Goal: Information Seeking & Learning: Learn about a topic

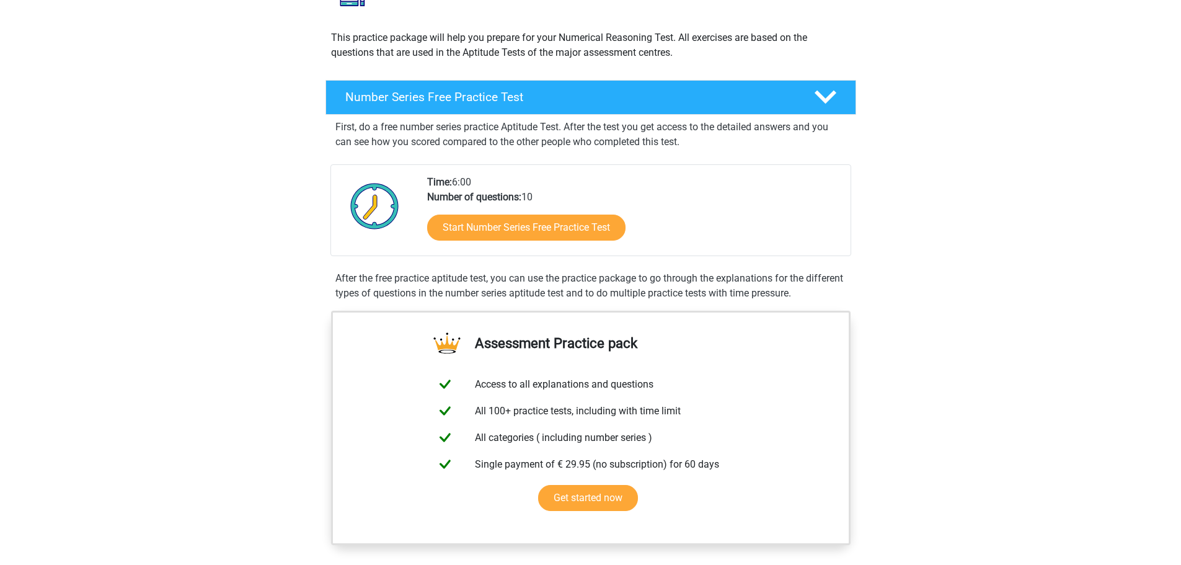
scroll to position [124, 0]
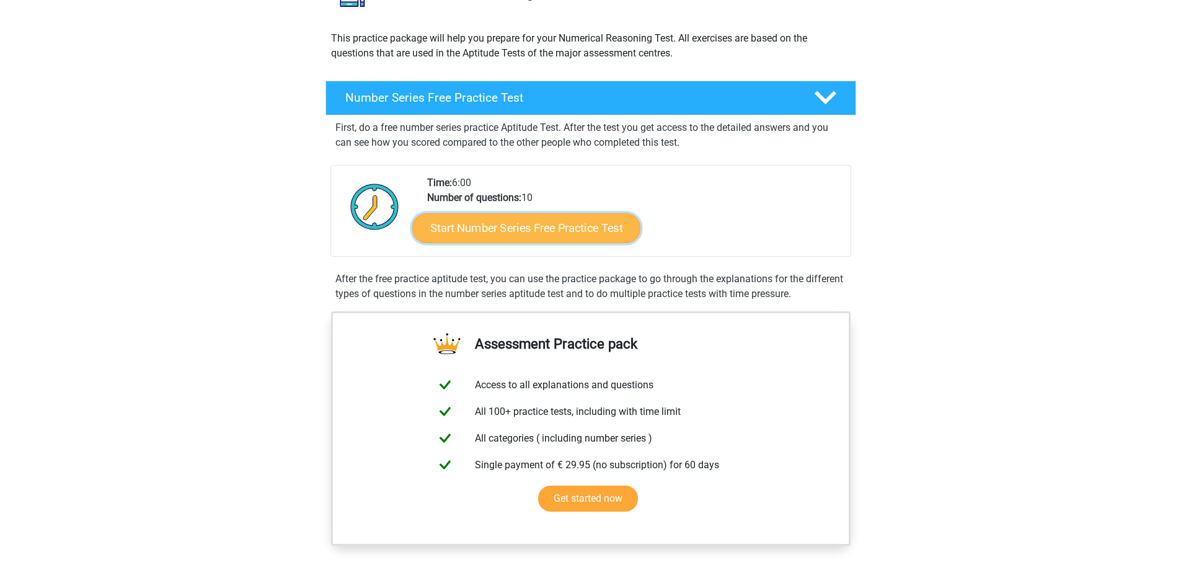
click at [495, 227] on link "Start Number Series Free Practice Test" at bounding box center [526, 228] width 228 height 30
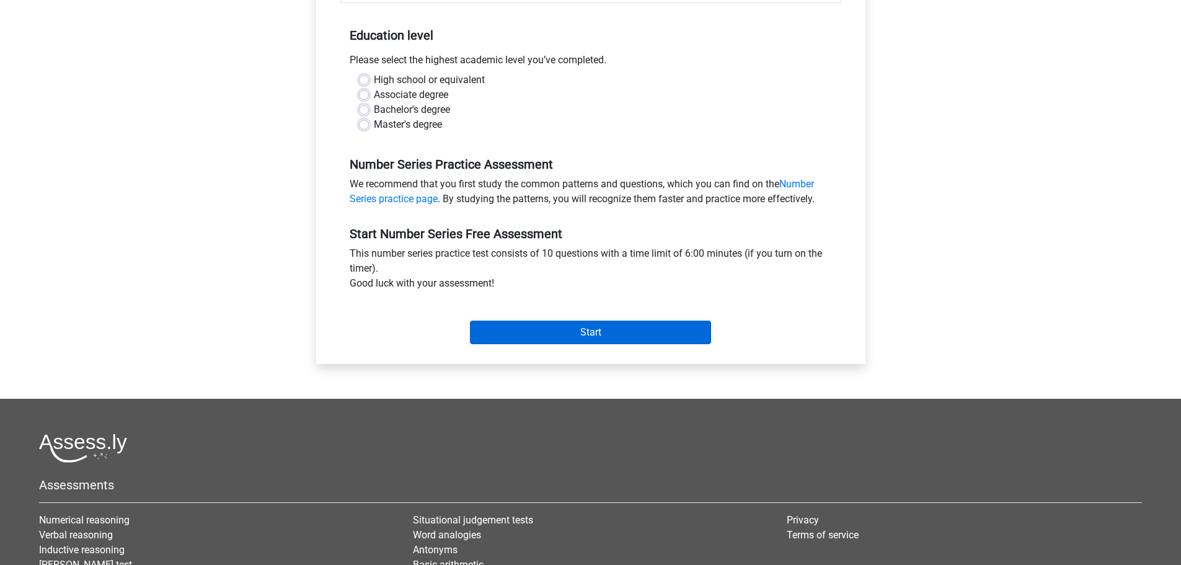
scroll to position [248, 0]
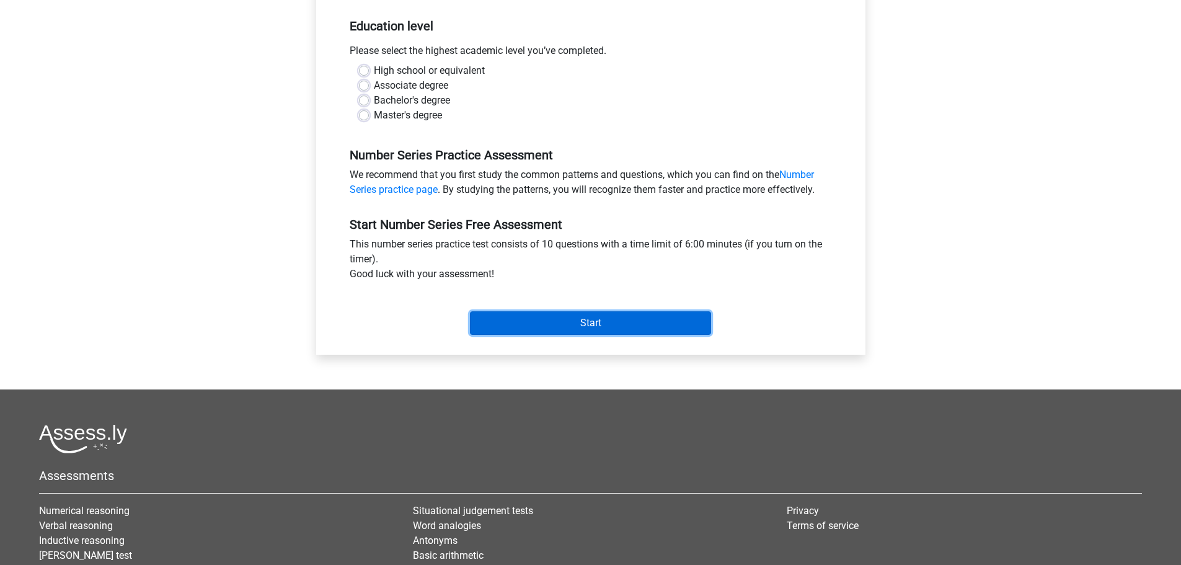
click at [578, 324] on input "Start" at bounding box center [590, 323] width 241 height 24
drag, startPoint x: 425, startPoint y: 121, endPoint x: 425, endPoint y: 105, distance: 15.5
click at [425, 120] on label "Master's degree" at bounding box center [408, 115] width 68 height 15
click at [369, 120] on input "Master's degree" at bounding box center [364, 114] width 10 height 12
radio input "true"
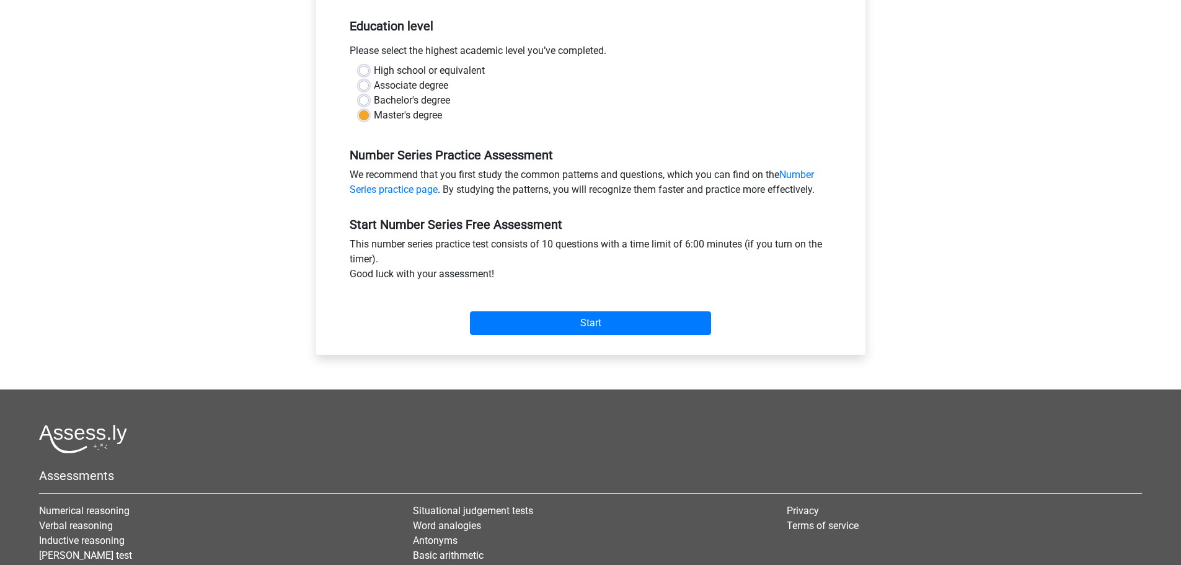
click at [428, 98] on label "Bachelor's degree" at bounding box center [412, 100] width 76 height 15
click at [369, 98] on input "Bachelor's degree" at bounding box center [364, 99] width 10 height 12
radio input "true"
click at [544, 317] on input "Start" at bounding box center [590, 323] width 241 height 24
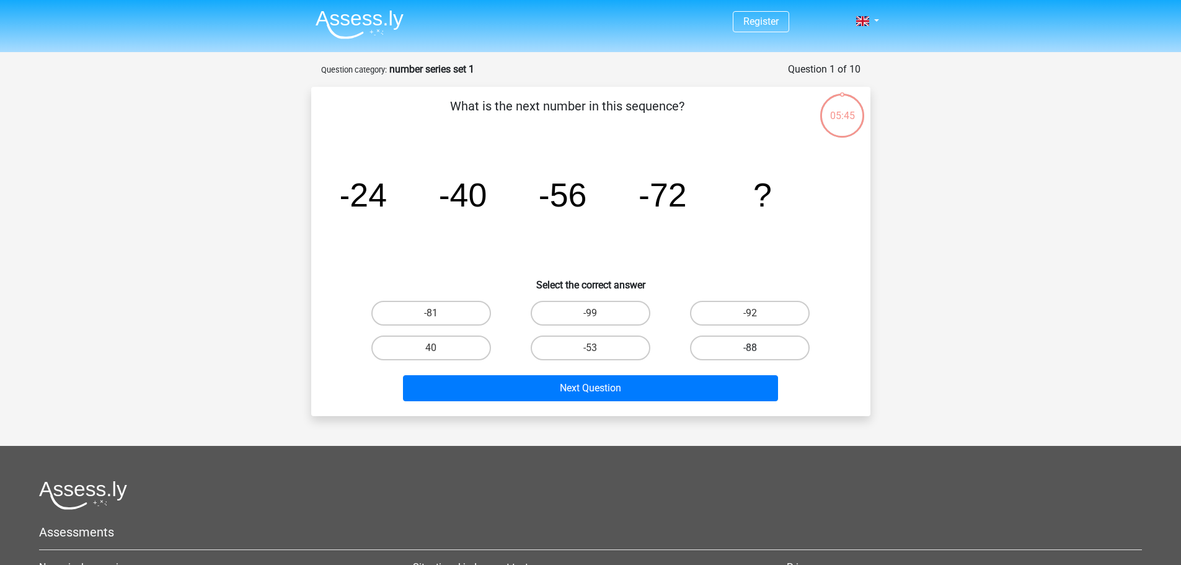
click at [747, 345] on label "-88" at bounding box center [750, 347] width 120 height 25
click at [750, 348] on input "-88" at bounding box center [754, 352] width 8 height 8
radio input "true"
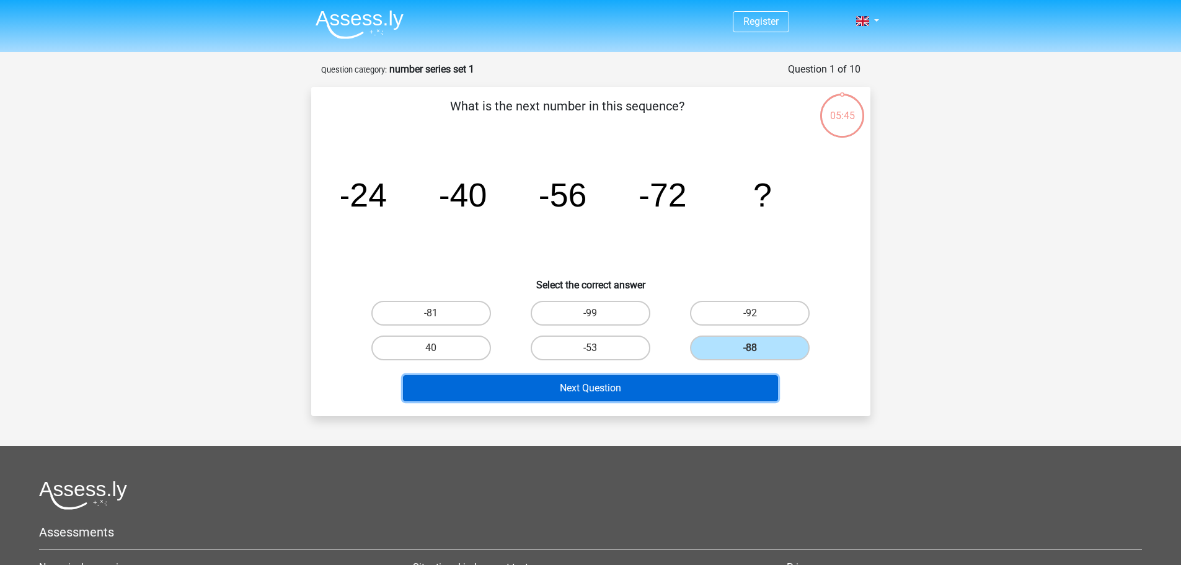
click at [727, 382] on button "Next Question" at bounding box center [590, 388] width 375 height 26
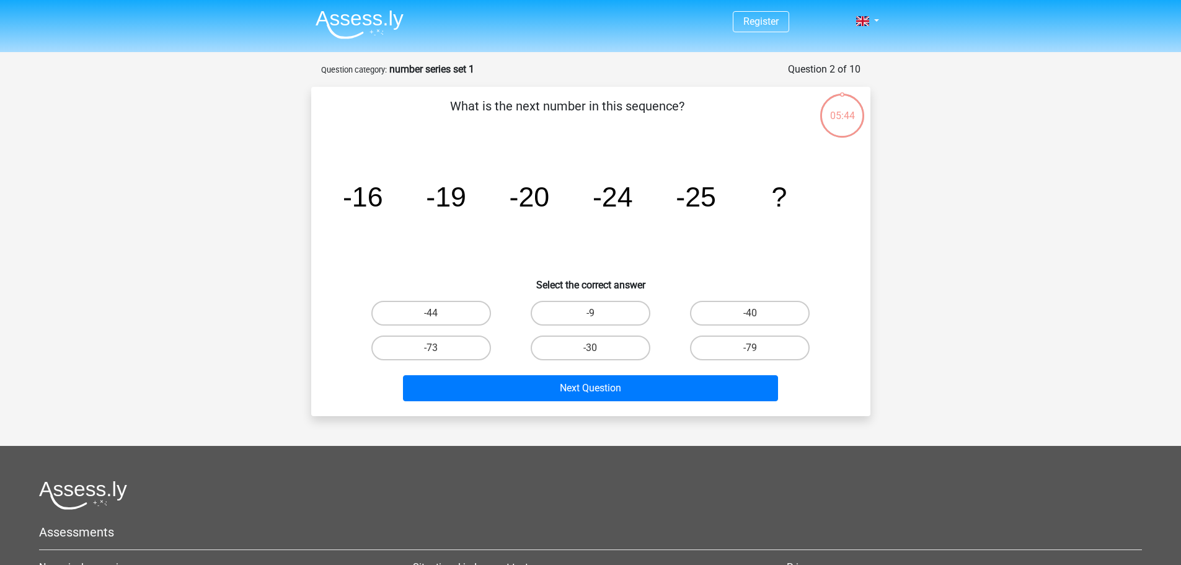
scroll to position [62, 0]
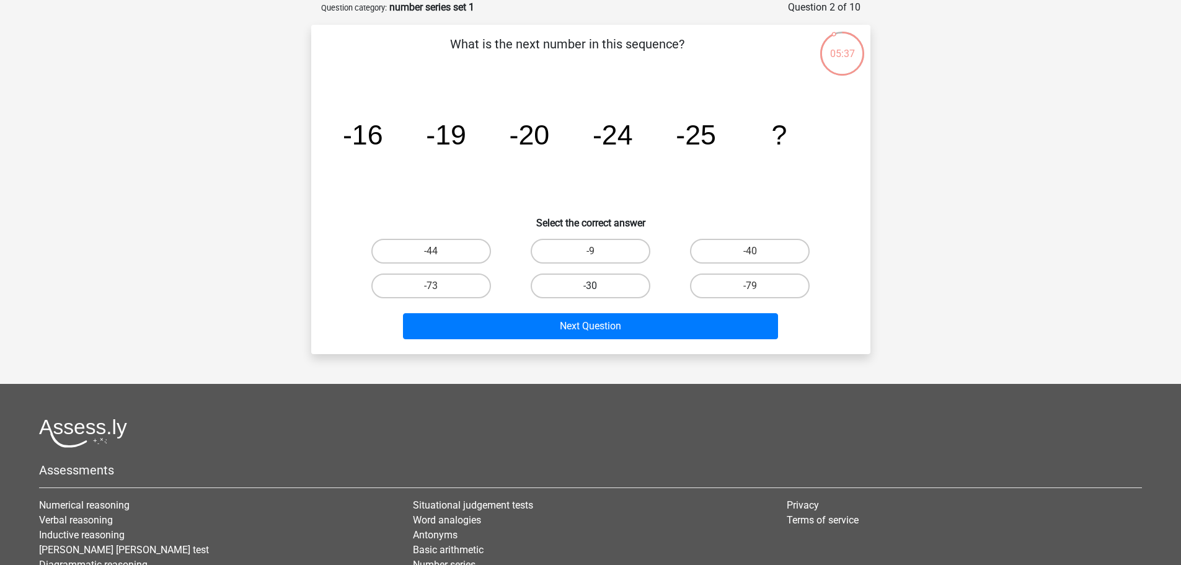
click at [586, 286] on label "-30" at bounding box center [591, 285] width 120 height 25
click at [590, 286] on input "-30" at bounding box center [594, 290] width 8 height 8
radio input "true"
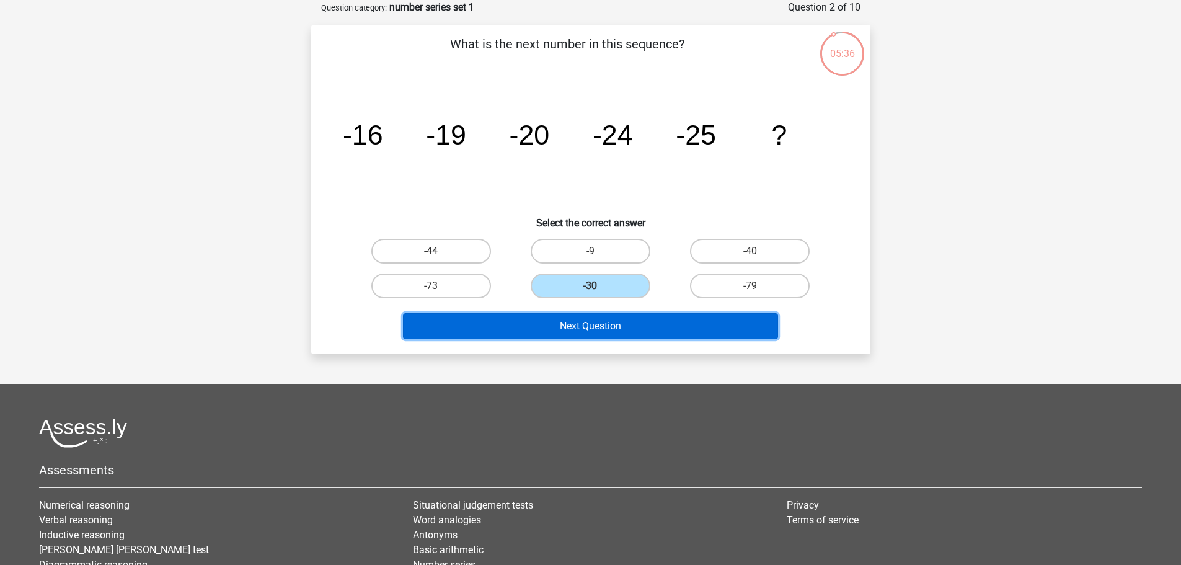
click at [617, 330] on button "Next Question" at bounding box center [590, 326] width 375 height 26
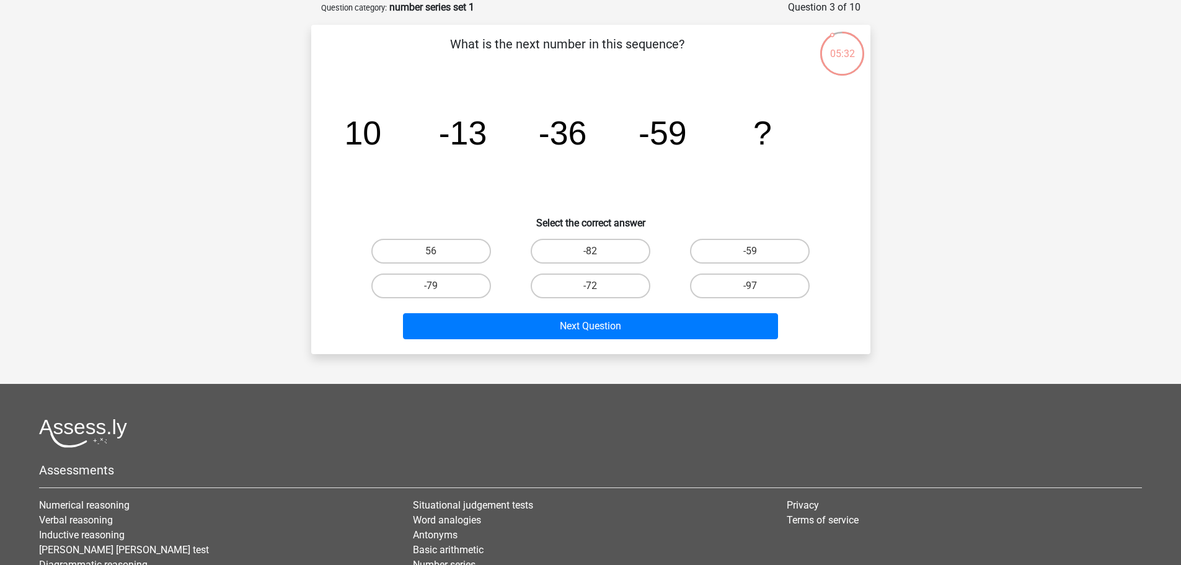
drag, startPoint x: 482, startPoint y: 184, endPoint x: 390, endPoint y: 173, distance: 93.0
click at [390, 173] on icon "image/svg+xml 10 -13 -36 -59 ?" at bounding box center [591, 144] width 500 height 125
drag, startPoint x: 553, startPoint y: 258, endPoint x: 555, endPoint y: 266, distance: 8.8
click at [554, 258] on label "-82" at bounding box center [591, 251] width 120 height 25
click at [590, 258] on input "-82" at bounding box center [594, 255] width 8 height 8
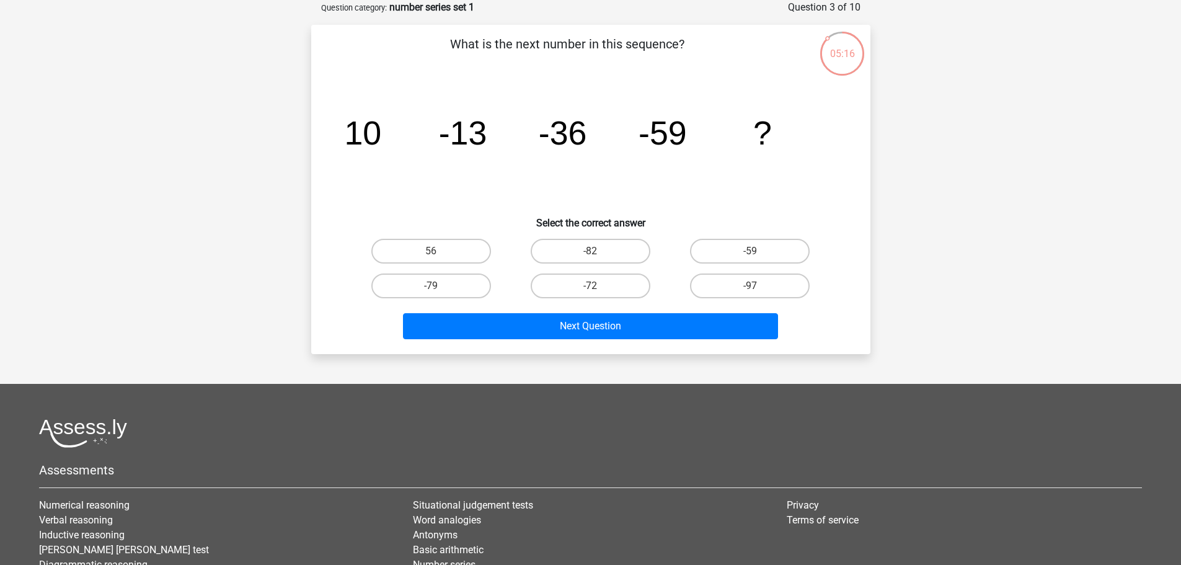
radio input "true"
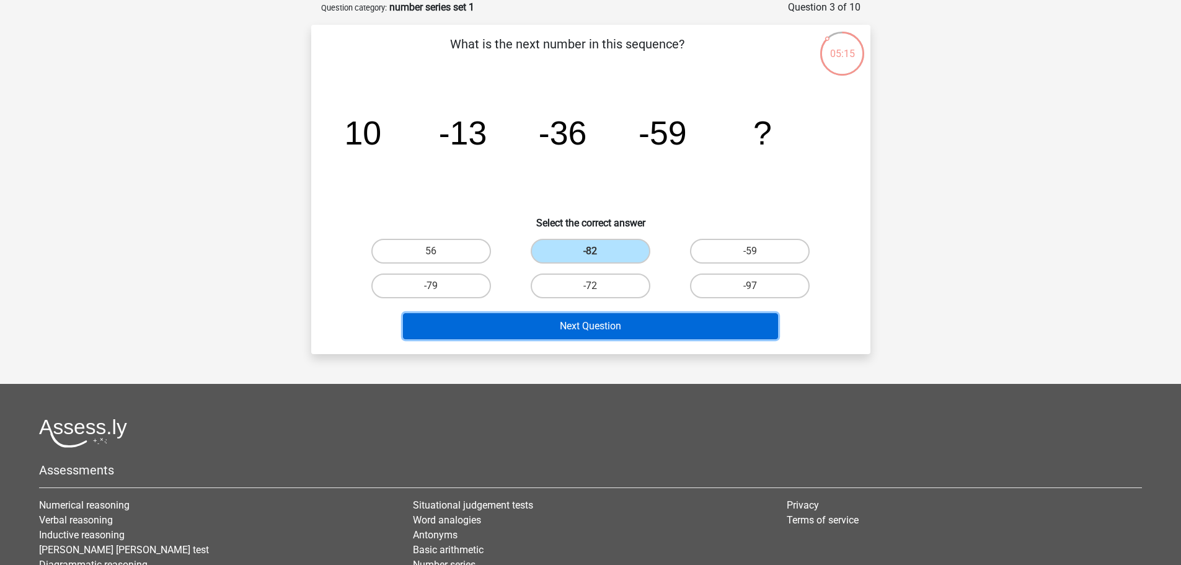
click at [555, 321] on button "Next Question" at bounding box center [590, 326] width 375 height 26
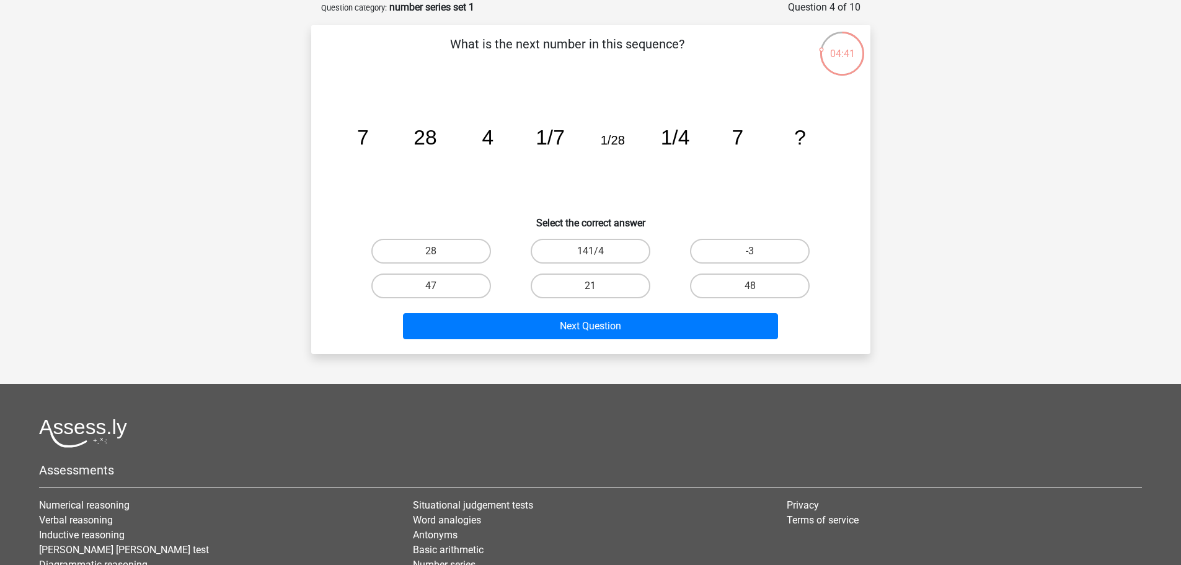
click at [433, 257] on input "28" at bounding box center [435, 255] width 8 height 8
radio input "true"
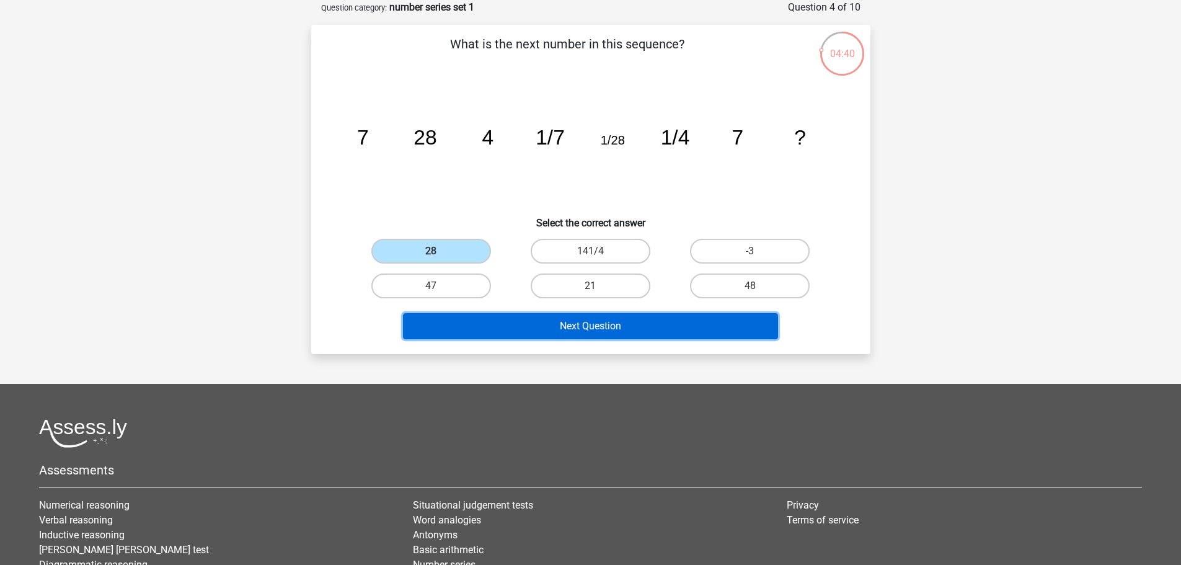
click at [527, 338] on button "Next Question" at bounding box center [590, 326] width 375 height 26
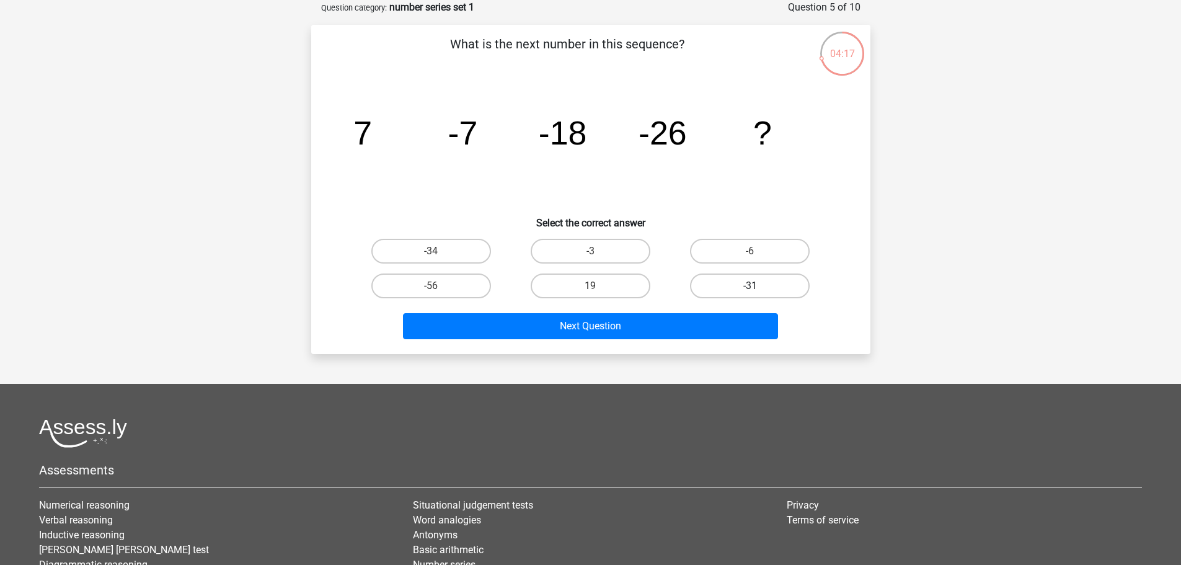
click at [760, 289] on label "-31" at bounding box center [750, 285] width 120 height 25
click at [758, 289] on input "-31" at bounding box center [754, 290] width 8 height 8
radio input "true"
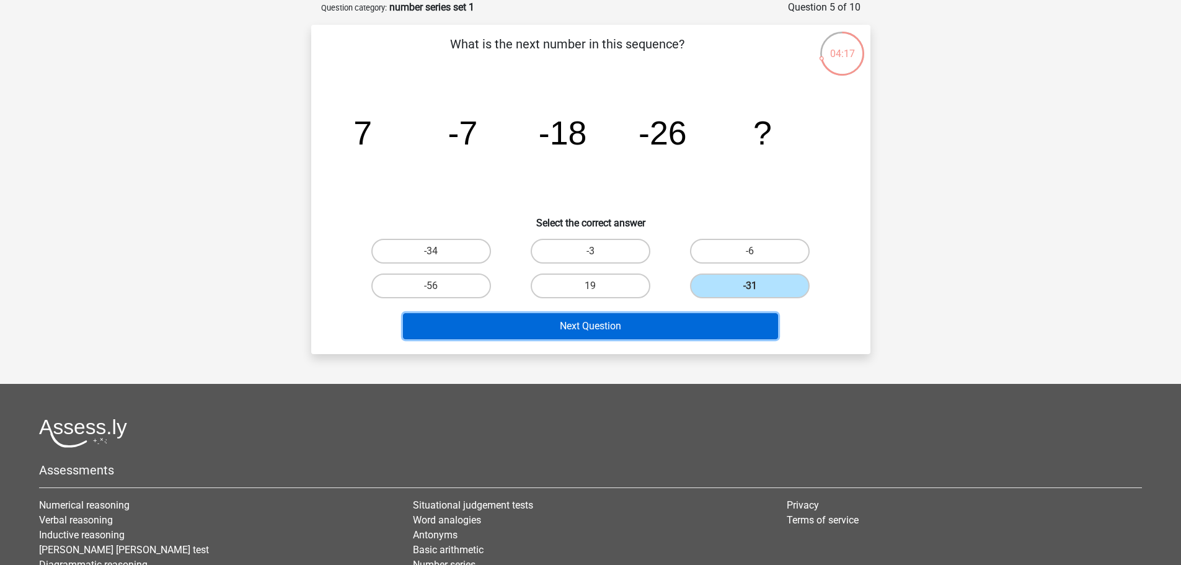
click at [744, 316] on button "Next Question" at bounding box center [590, 326] width 375 height 26
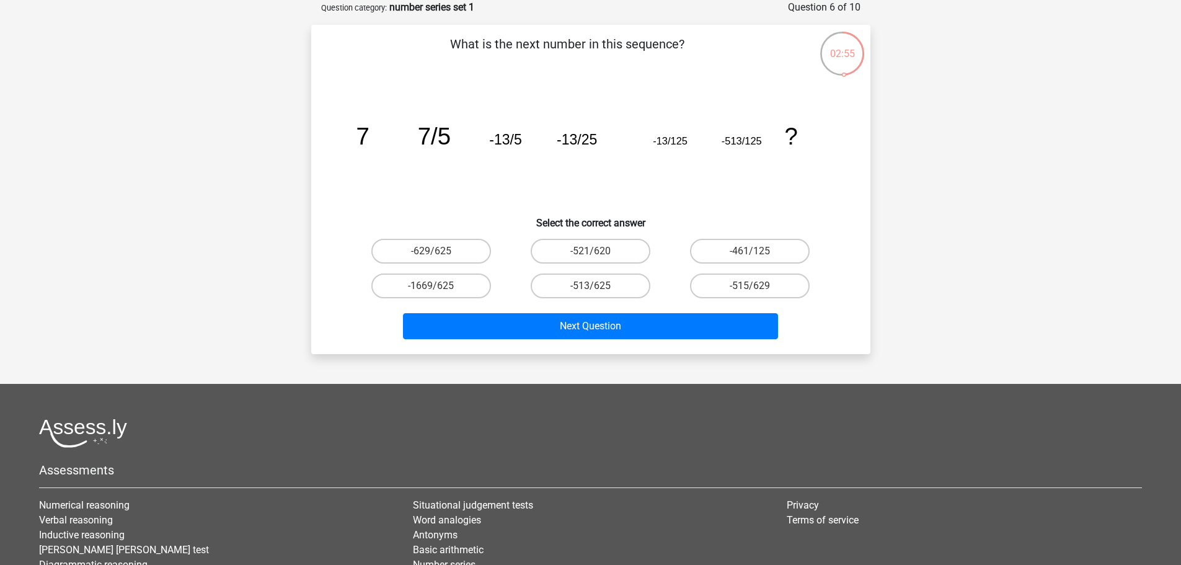
drag, startPoint x: 38, startPoint y: 102, endPoint x: 818, endPoint y: 126, distance: 780.0
drag, startPoint x: 818, startPoint y: 126, endPoint x: 732, endPoint y: 169, distance: 96.5
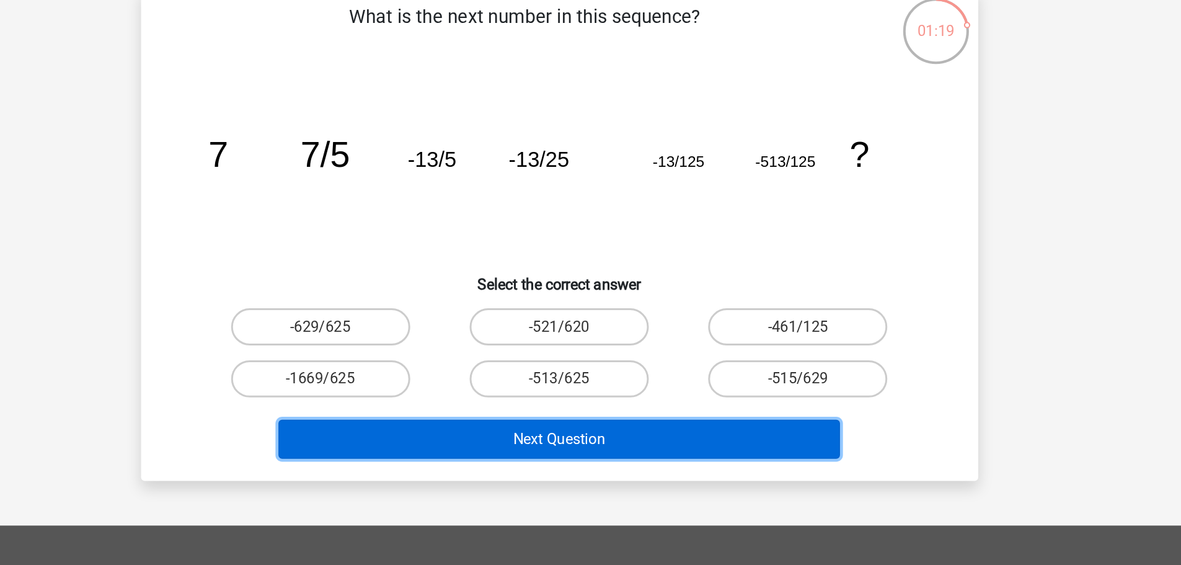
click at [640, 336] on button "Next Question" at bounding box center [590, 326] width 375 height 26
click at [599, 322] on button "Next Question" at bounding box center [590, 326] width 375 height 26
click at [501, 328] on button "Next Question" at bounding box center [590, 326] width 375 height 26
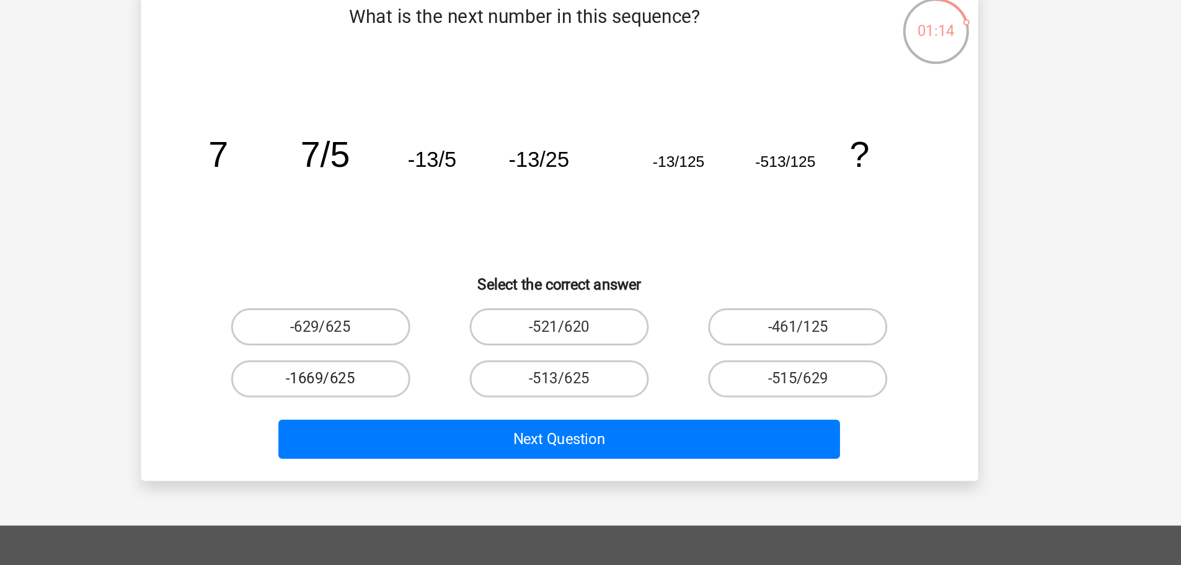
click at [452, 283] on label "-1669/625" at bounding box center [431, 285] width 120 height 25
click at [439, 286] on input "-1669/625" at bounding box center [435, 290] width 8 height 8
radio input "true"
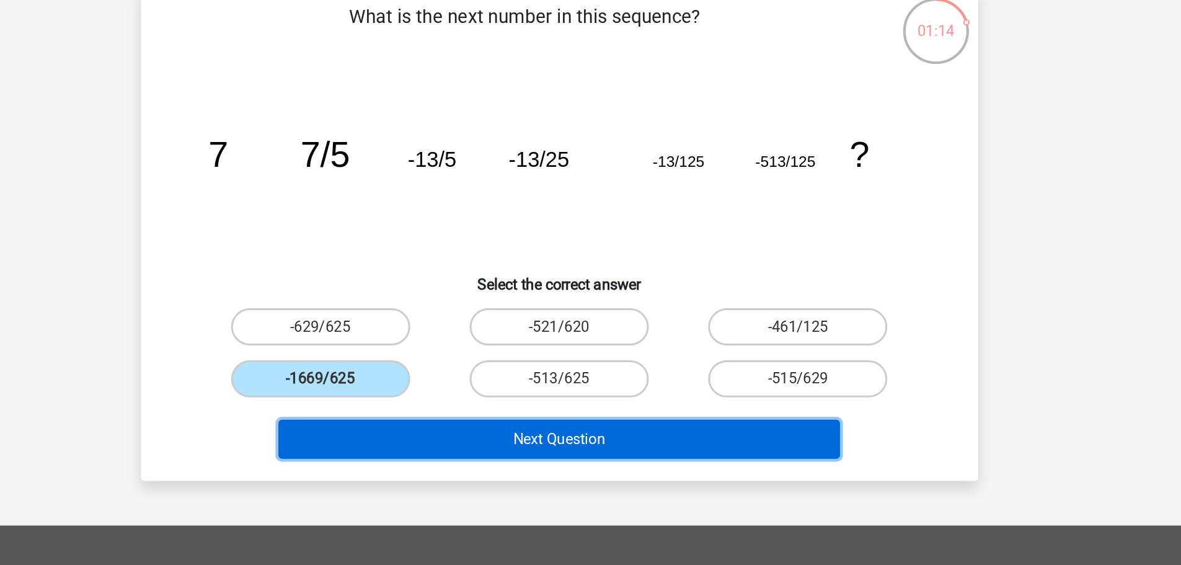
click at [575, 325] on button "Next Question" at bounding box center [590, 326] width 375 height 26
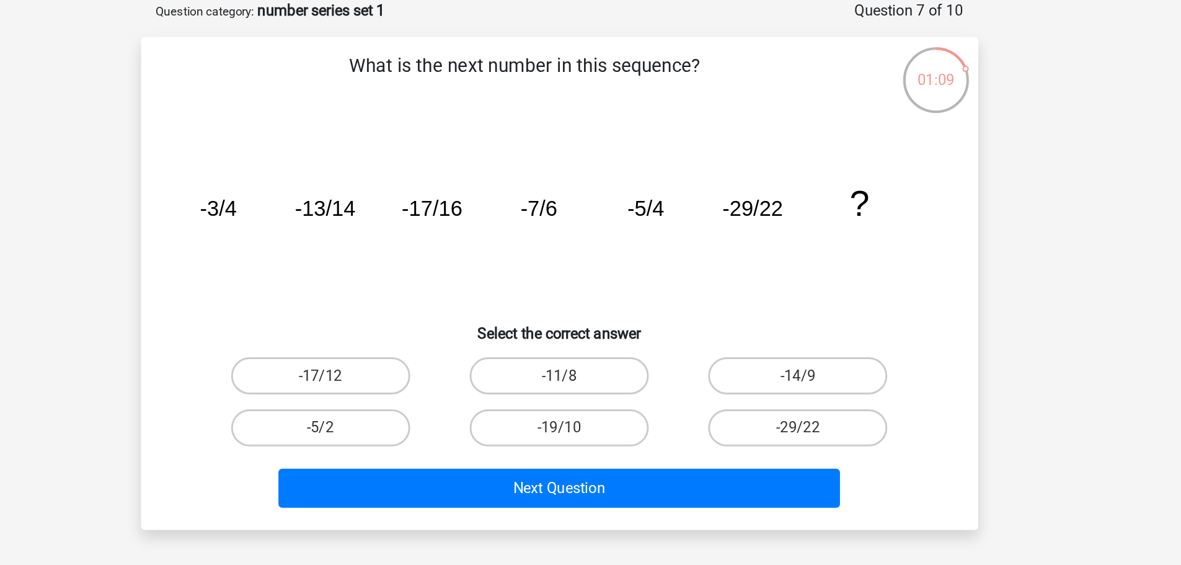
drag, startPoint x: 687, startPoint y: 192, endPoint x: 628, endPoint y: 179, distance: 60.2
drag, startPoint x: 661, startPoint y: 165, endPoint x: 612, endPoint y: 173, distance: 49.5
click at [749, 291] on label "-29/22" at bounding box center [750, 285] width 120 height 25
click at [750, 291] on input "-29/22" at bounding box center [754, 290] width 8 height 8
radio input "true"
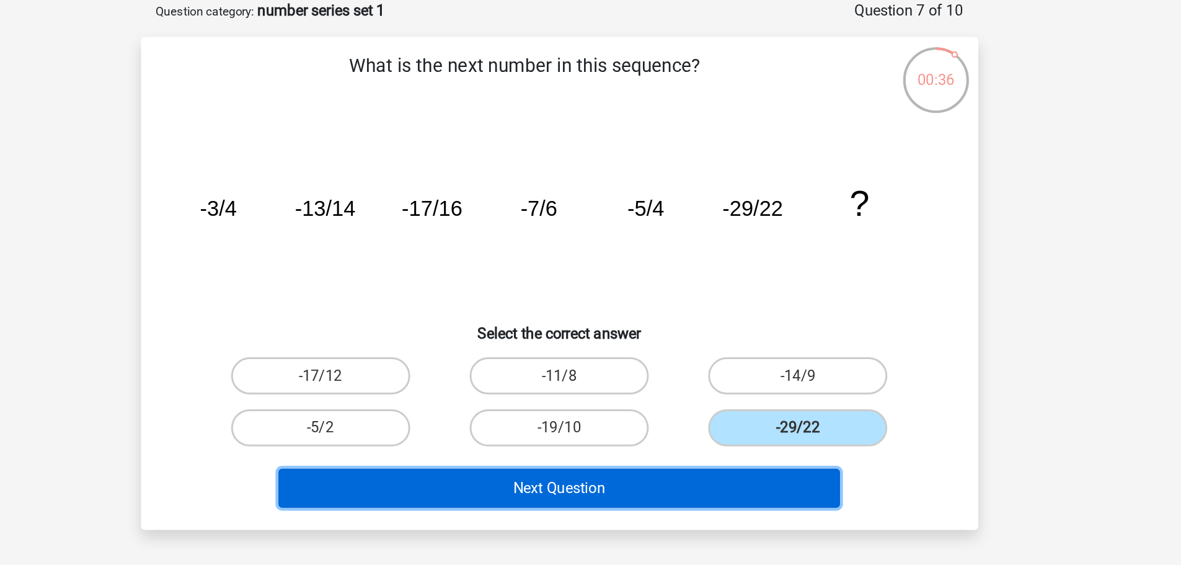
click at [750, 315] on button "Next Question" at bounding box center [590, 326] width 375 height 26
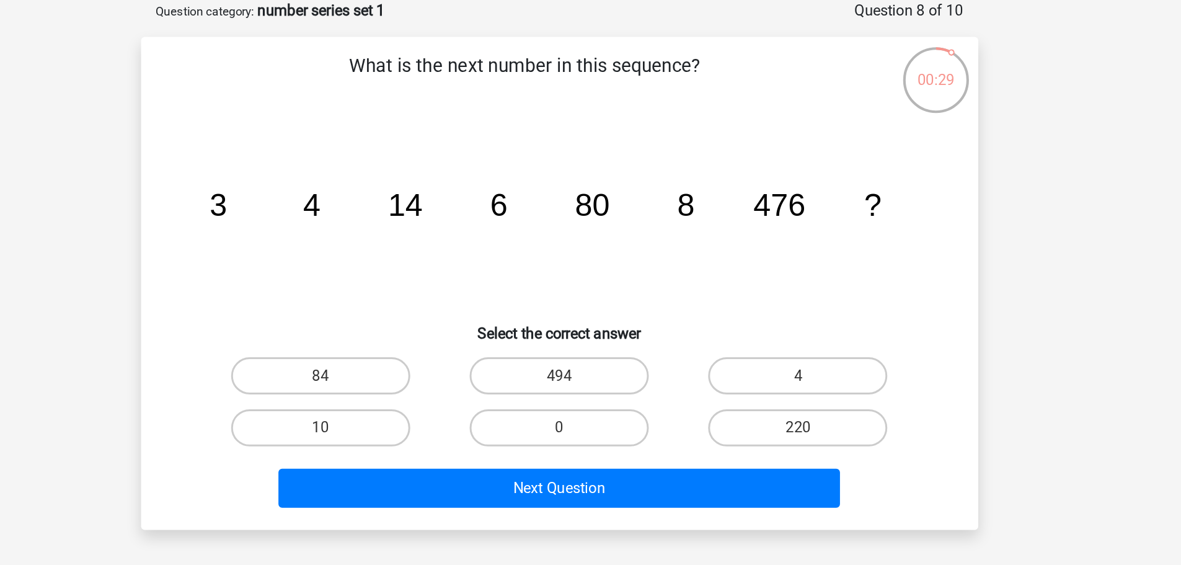
drag, startPoint x: 381, startPoint y: 147, endPoint x: 350, endPoint y: 137, distance: 32.5
click at [350, 138] on icon "image/svg+xml 3 4 14 6 80 8 476 ?" at bounding box center [591, 144] width 500 height 125
click at [465, 286] on label "10" at bounding box center [431, 285] width 120 height 25
click at [439, 286] on input "10" at bounding box center [435, 290] width 8 height 8
radio input "true"
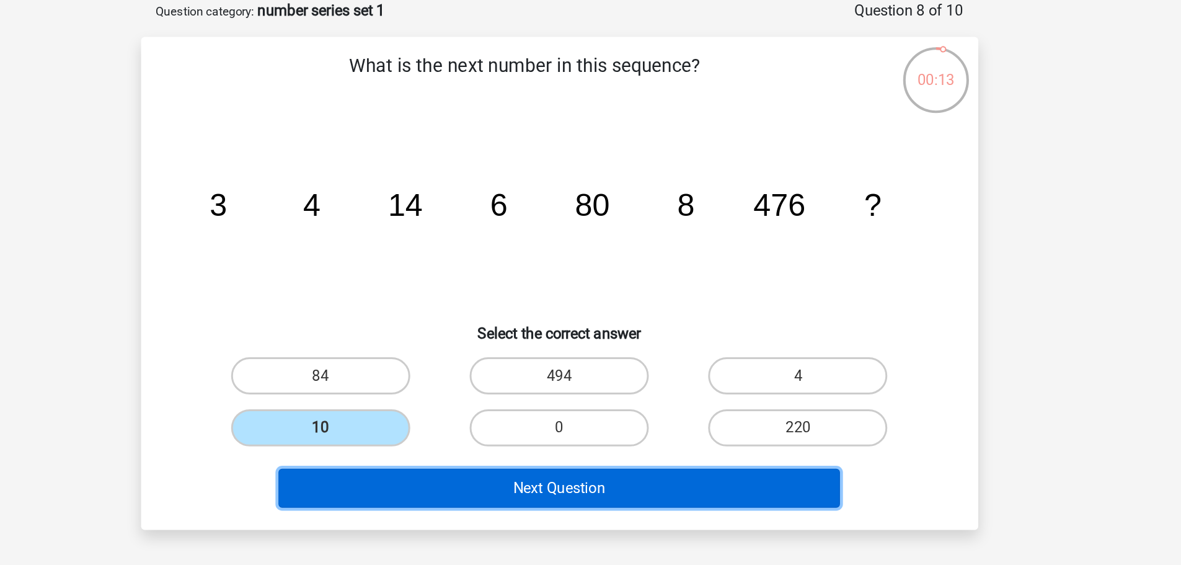
click at [511, 322] on button "Next Question" at bounding box center [590, 326] width 375 height 26
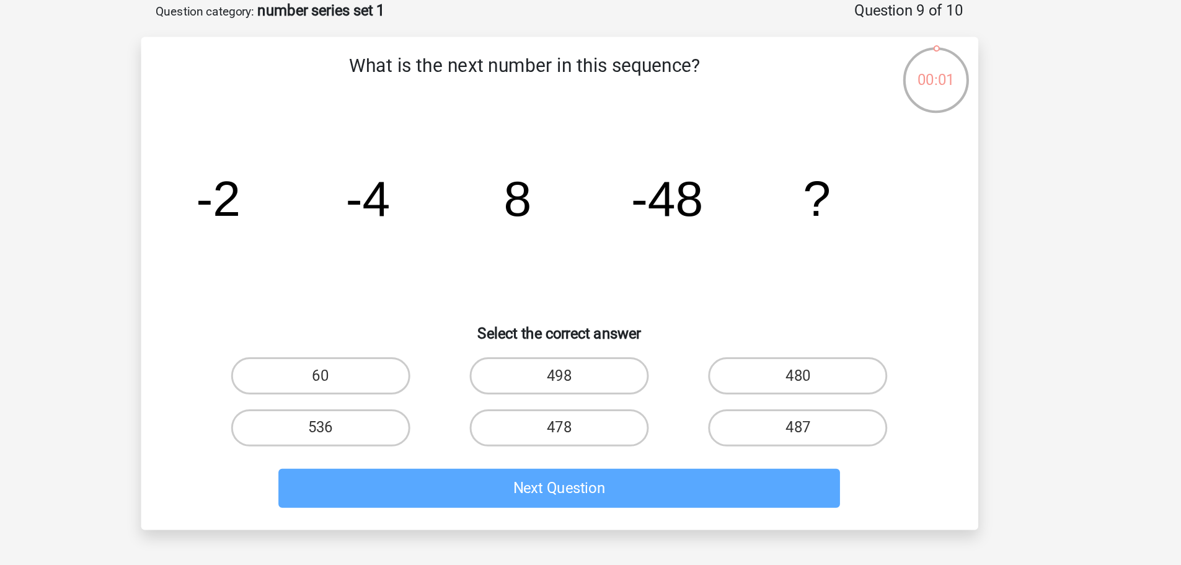
drag, startPoint x: 782, startPoint y: 141, endPoint x: 899, endPoint y: 110, distance: 121.8
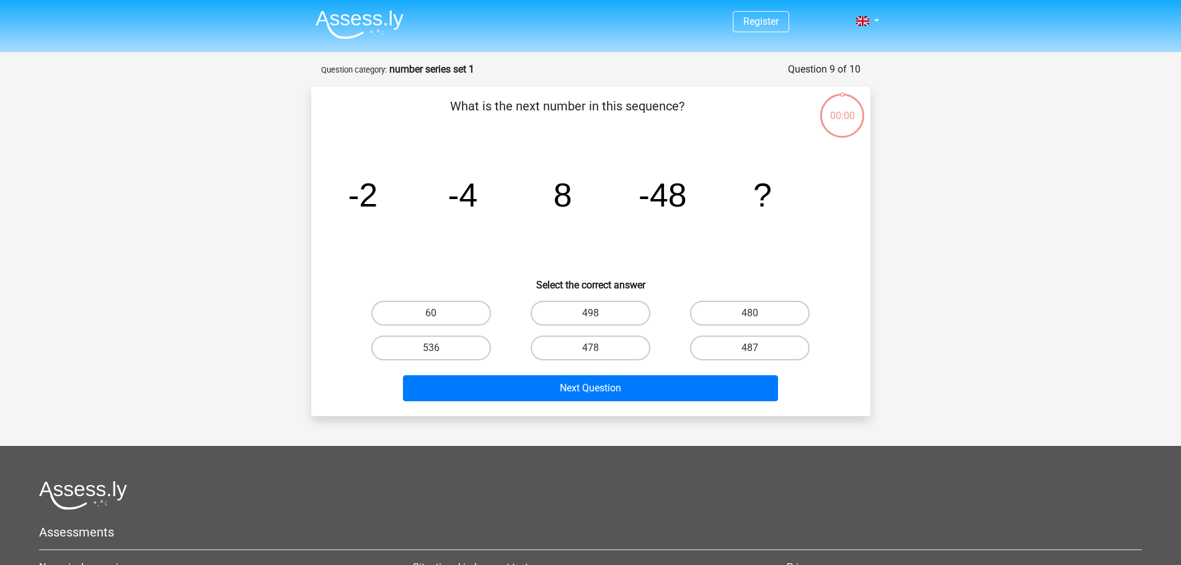
scroll to position [62, 0]
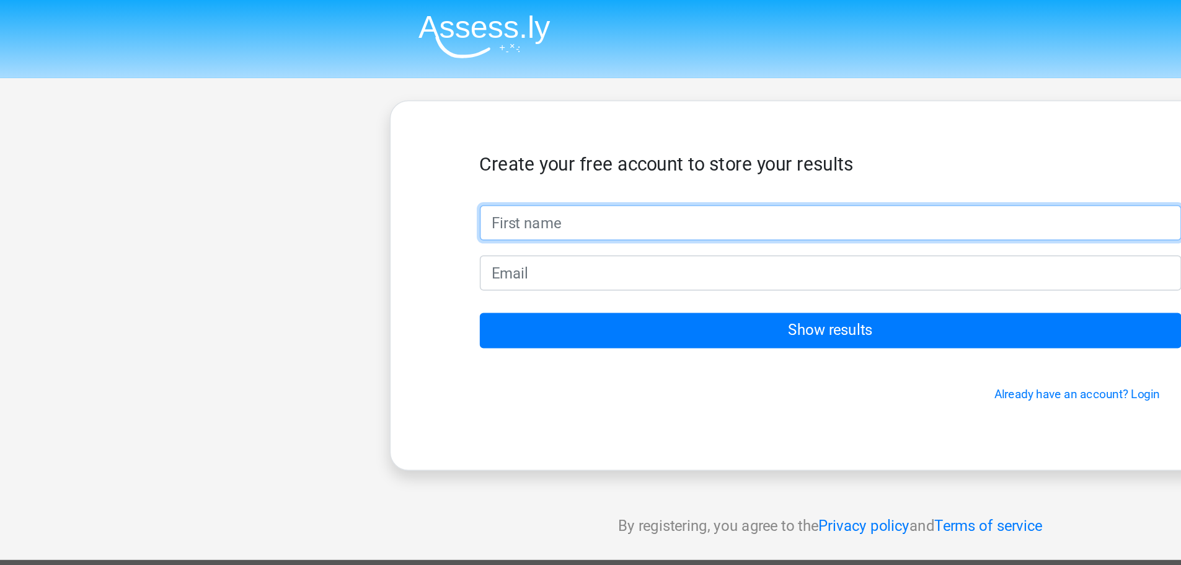
drag, startPoint x: 572, startPoint y: 161, endPoint x: 574, endPoint y: 151, distance: 10.1
click at [571, 161] on form "Create your free account to store your results Show results Already have an acc…" at bounding box center [590, 185] width 469 height 167
click at [575, 150] on input "text" at bounding box center [590, 149] width 469 height 24
type input "Devena"
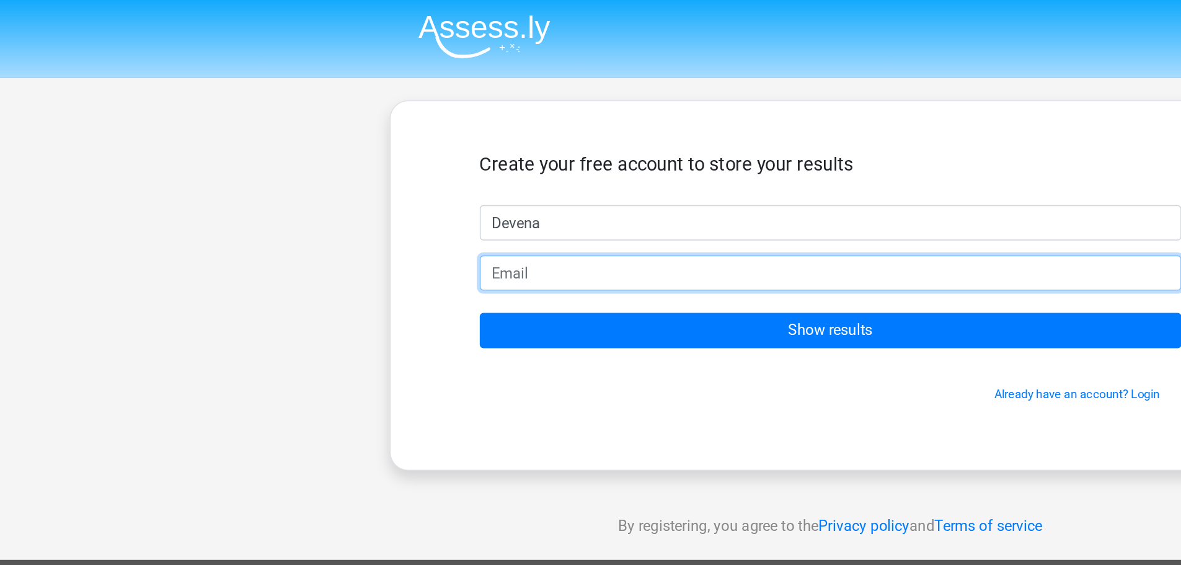
click at [418, 182] on input "email" at bounding box center [590, 182] width 469 height 24
type input "[EMAIL_ADDRESS][DOMAIN_NAME]"
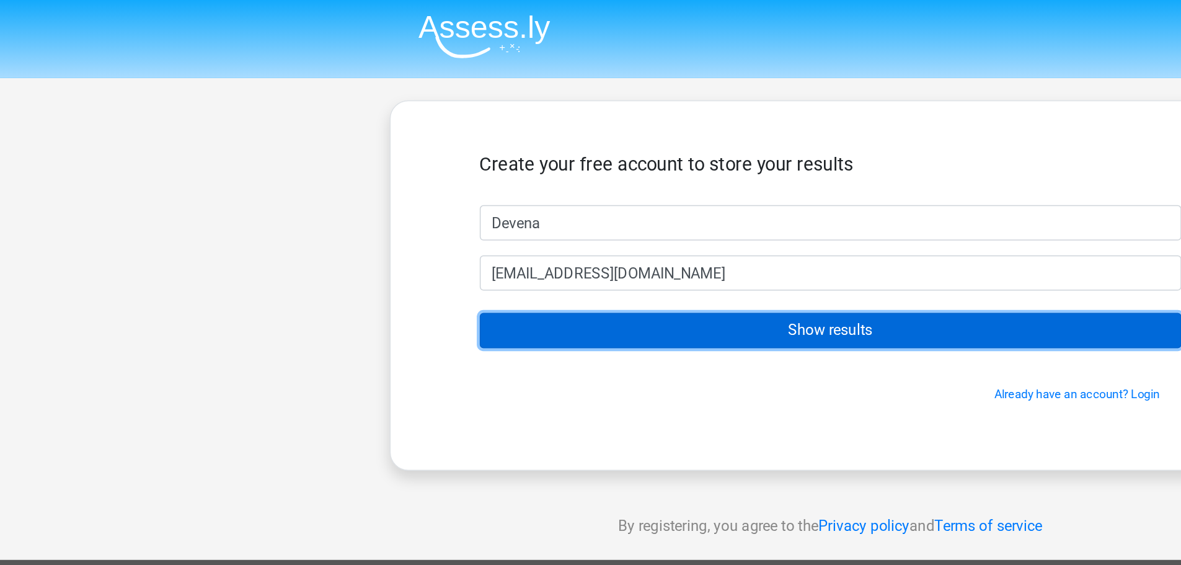
click at [449, 215] on input "Show results" at bounding box center [590, 221] width 469 height 24
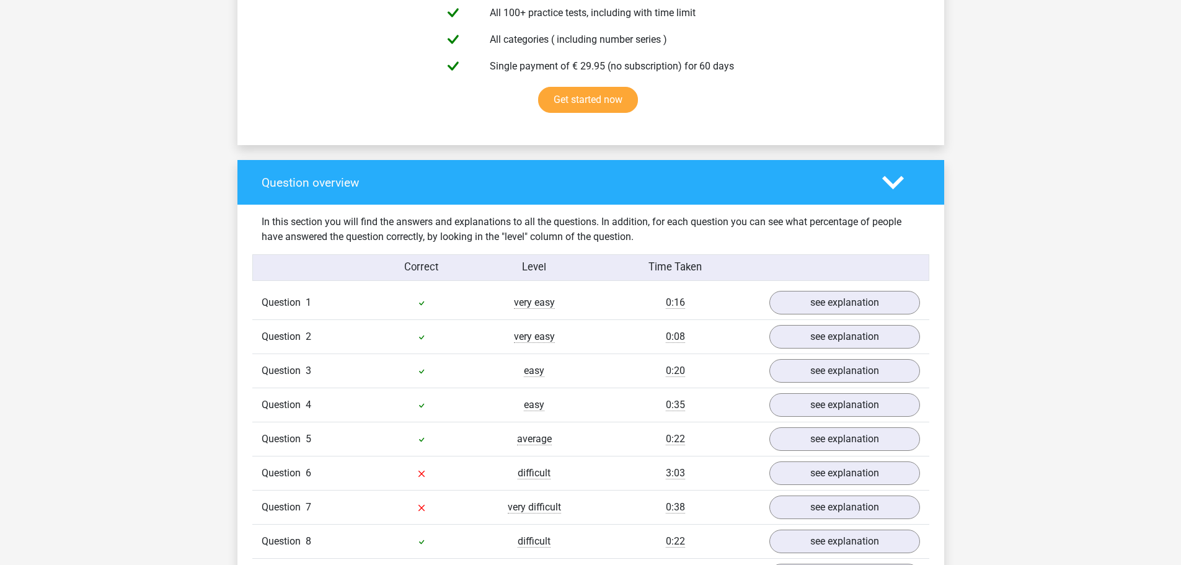
scroll to position [930, 0]
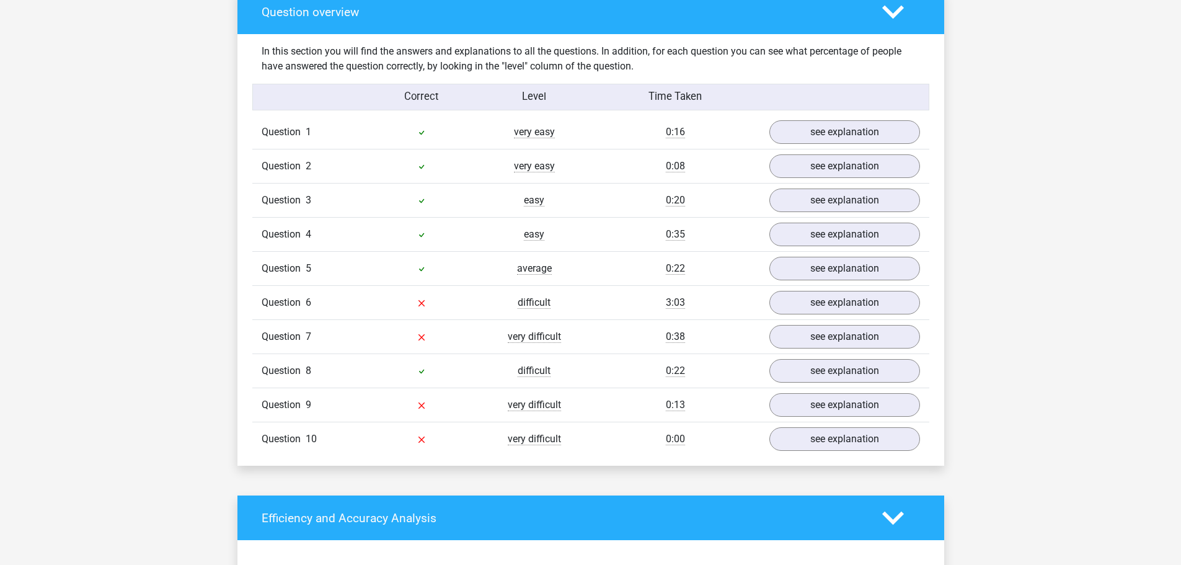
drag, startPoint x: 673, startPoint y: 328, endPoint x: 580, endPoint y: 324, distance: 93.0
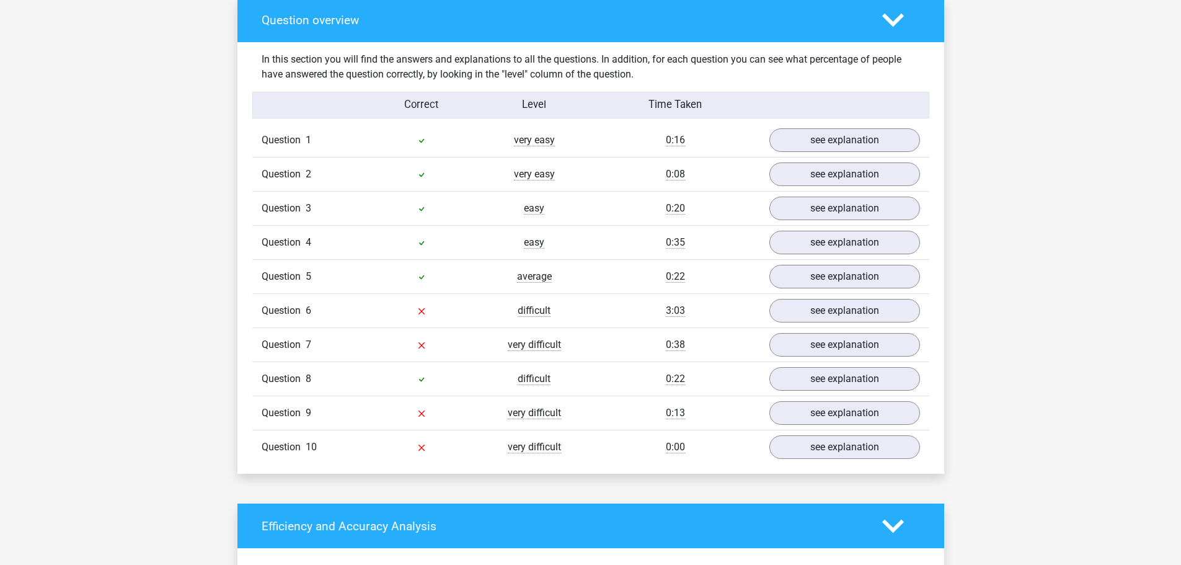
scroll to position [920, 0]
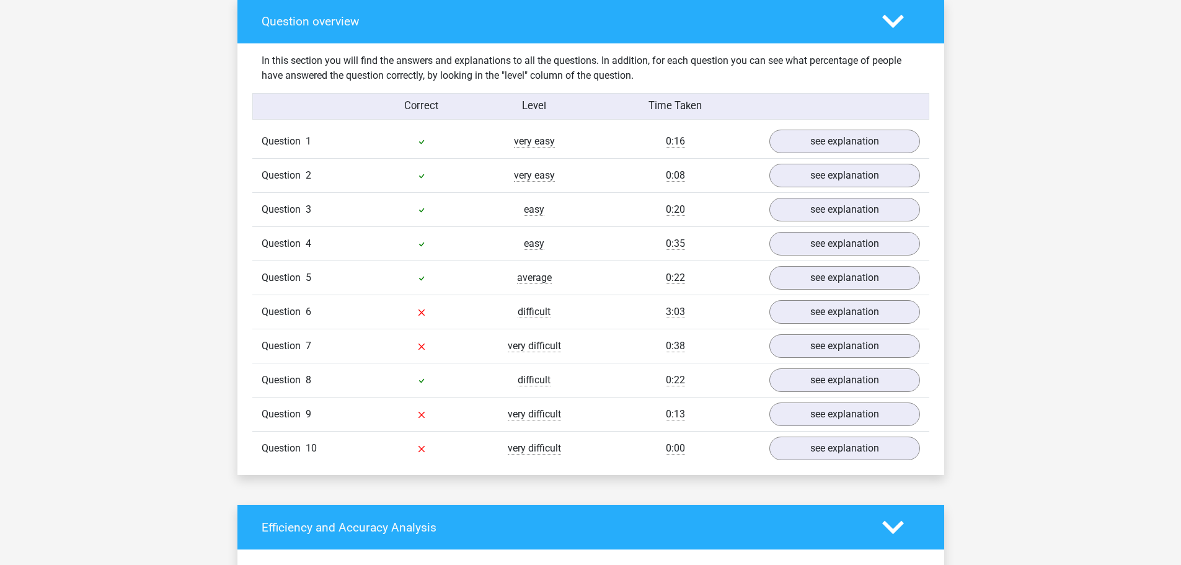
drag, startPoint x: 563, startPoint y: 294, endPoint x: 545, endPoint y: 284, distance: 20.8
click at [545, 284] on div "average" at bounding box center [534, 277] width 113 height 15
click at [819, 377] on link "see explanation" at bounding box center [843, 380] width 173 height 27
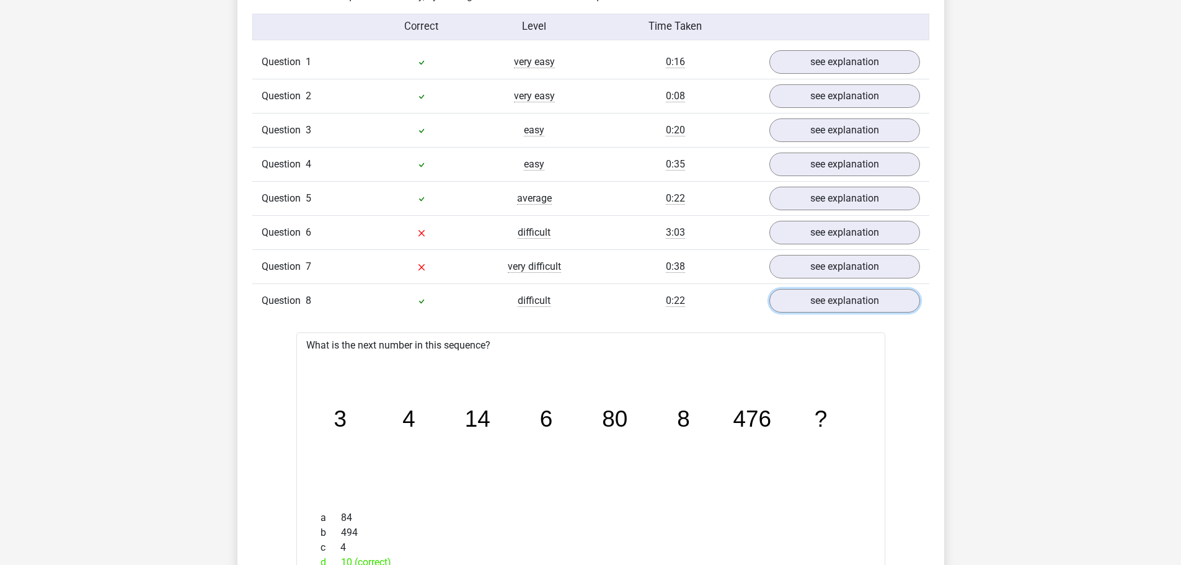
scroll to position [1168, 0]
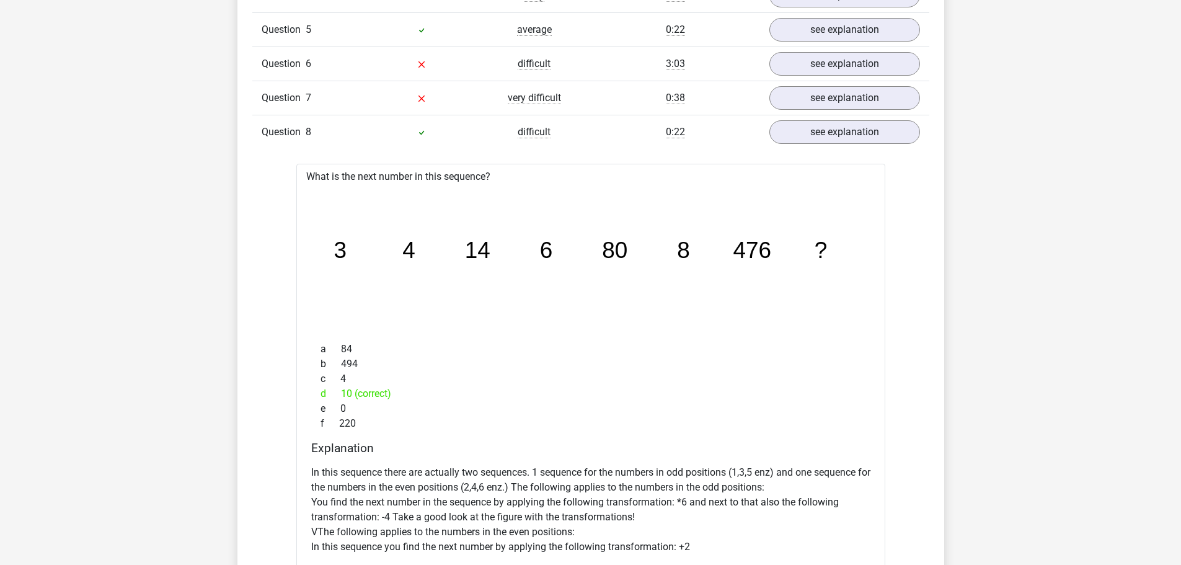
drag, startPoint x: 653, startPoint y: 407, endPoint x: 608, endPoint y: 394, distance: 46.3
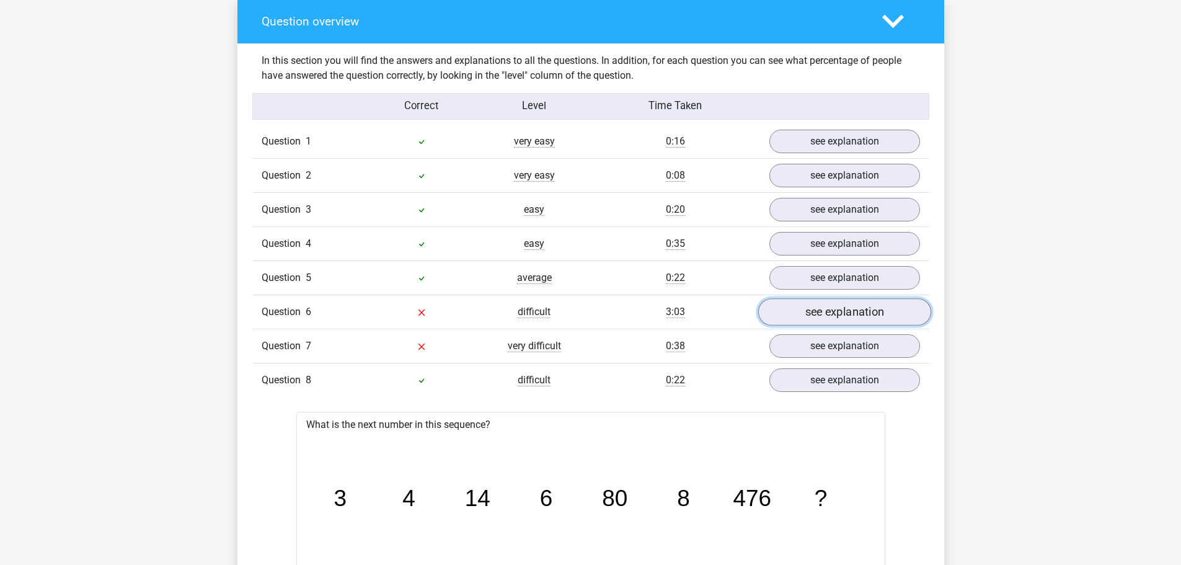
click at [827, 315] on link "see explanation" at bounding box center [843, 312] width 173 height 27
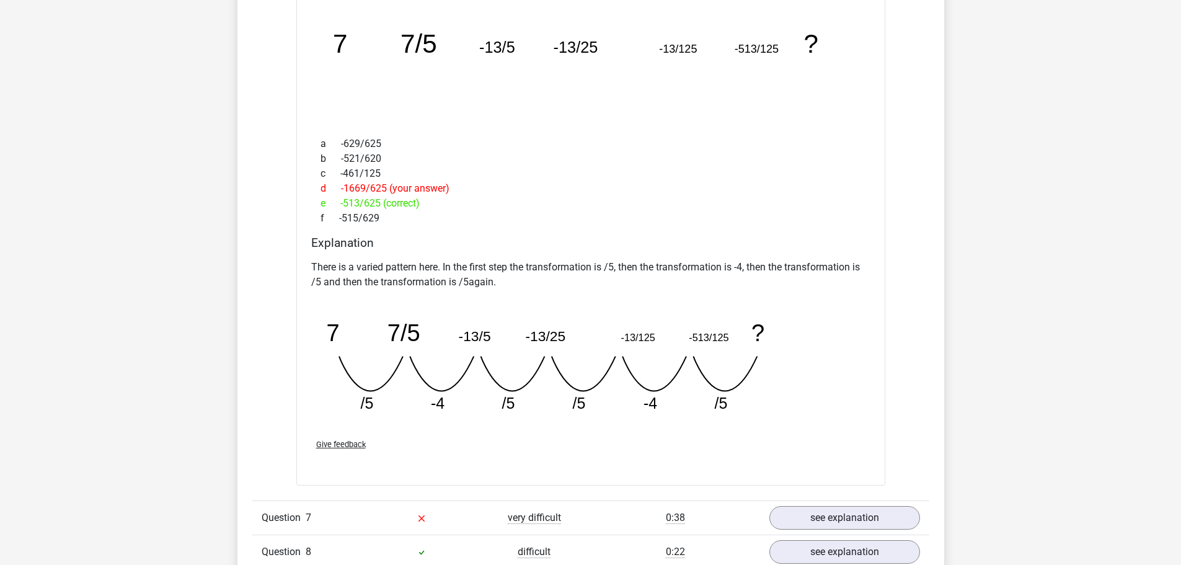
scroll to position [1292, 0]
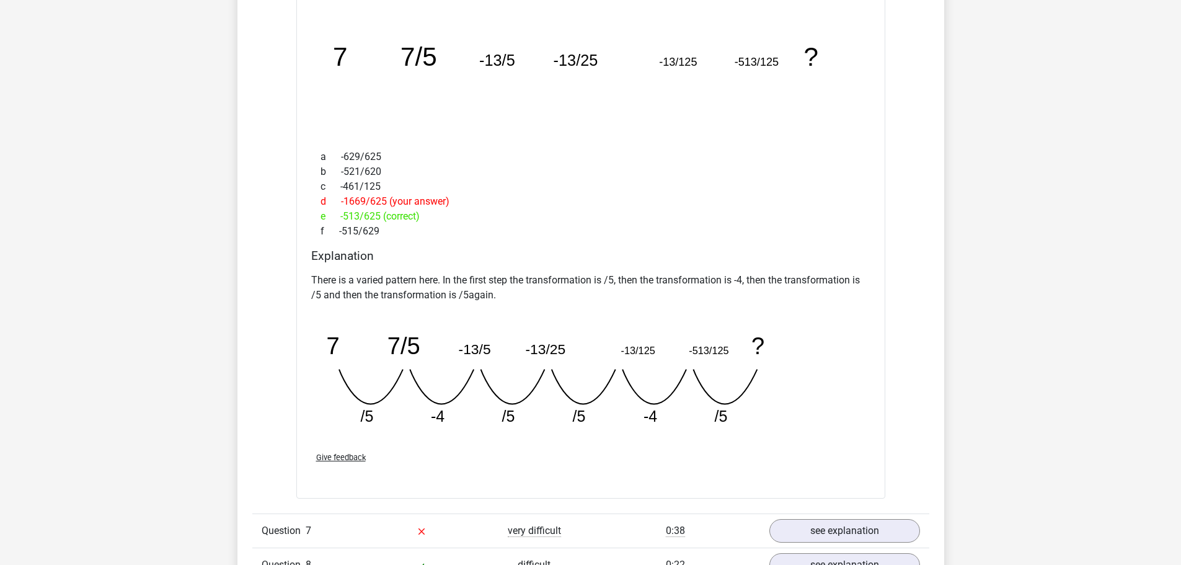
drag, startPoint x: 1044, startPoint y: 325, endPoint x: 1038, endPoint y: 330, distance: 7.5
drag, startPoint x: 1038, startPoint y: 330, endPoint x: 881, endPoint y: 370, distance: 161.9
drag, startPoint x: 915, startPoint y: 368, endPoint x: 723, endPoint y: 359, distance: 192.9
drag, startPoint x: 469, startPoint y: 161, endPoint x: 402, endPoint y: 78, distance: 107.1
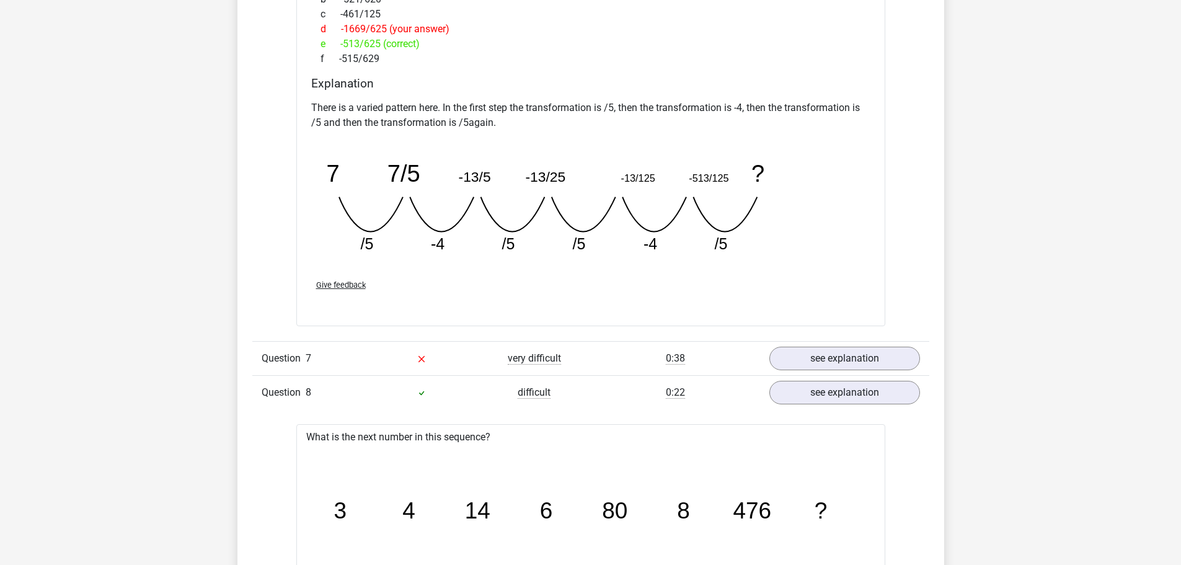
scroll to position [1540, 0]
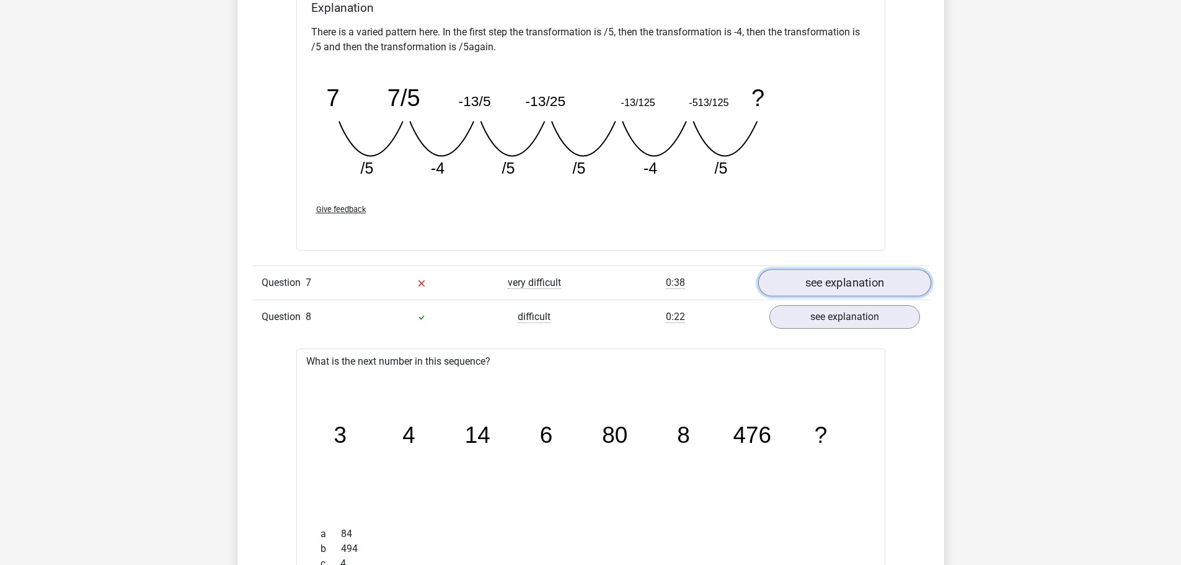
click at [787, 285] on link "see explanation" at bounding box center [843, 282] width 173 height 27
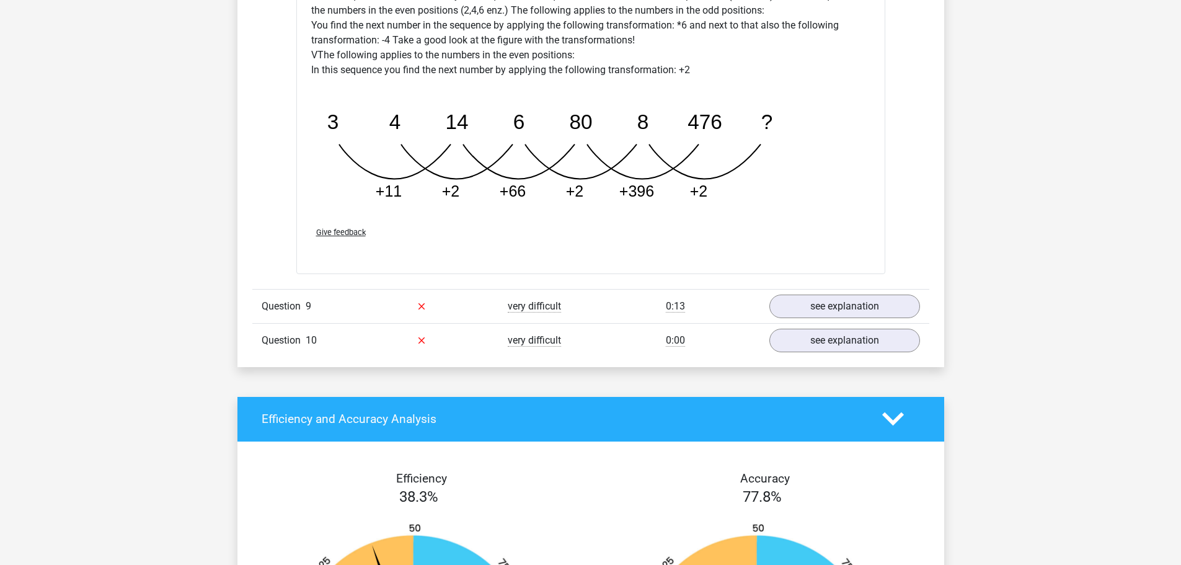
scroll to position [3027, 0]
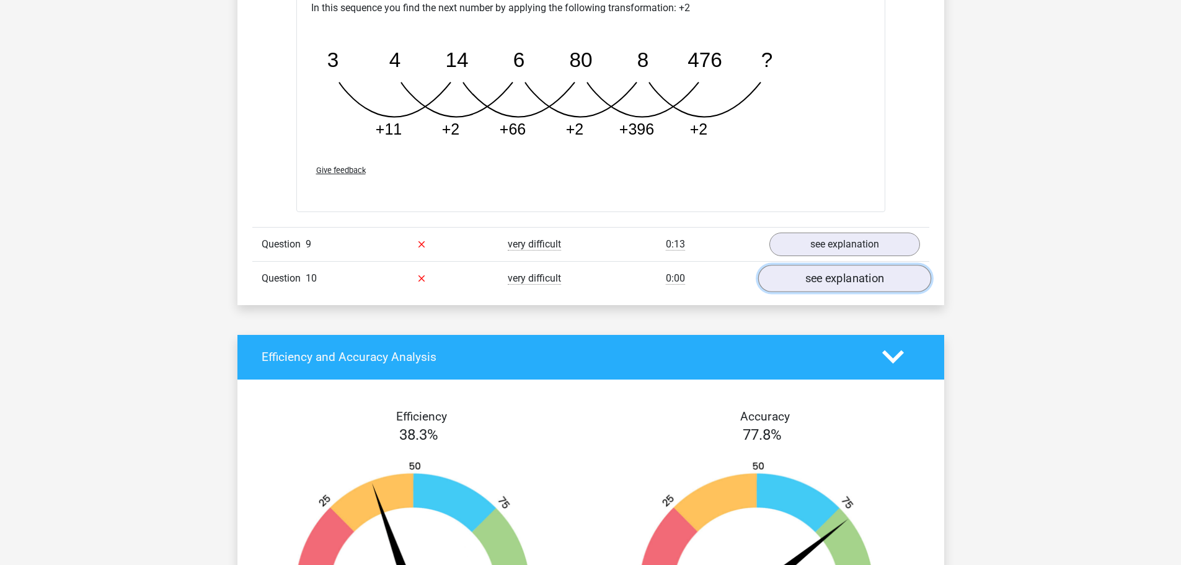
click at [876, 284] on link "see explanation" at bounding box center [843, 278] width 173 height 27
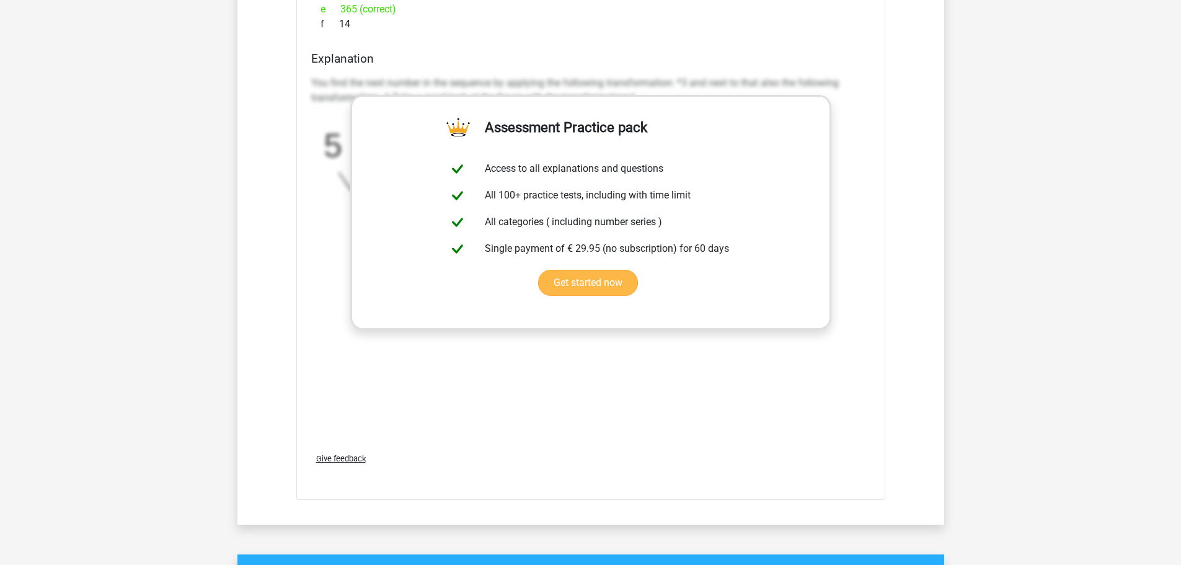
scroll to position [3585, 0]
